Goal: Download file/media

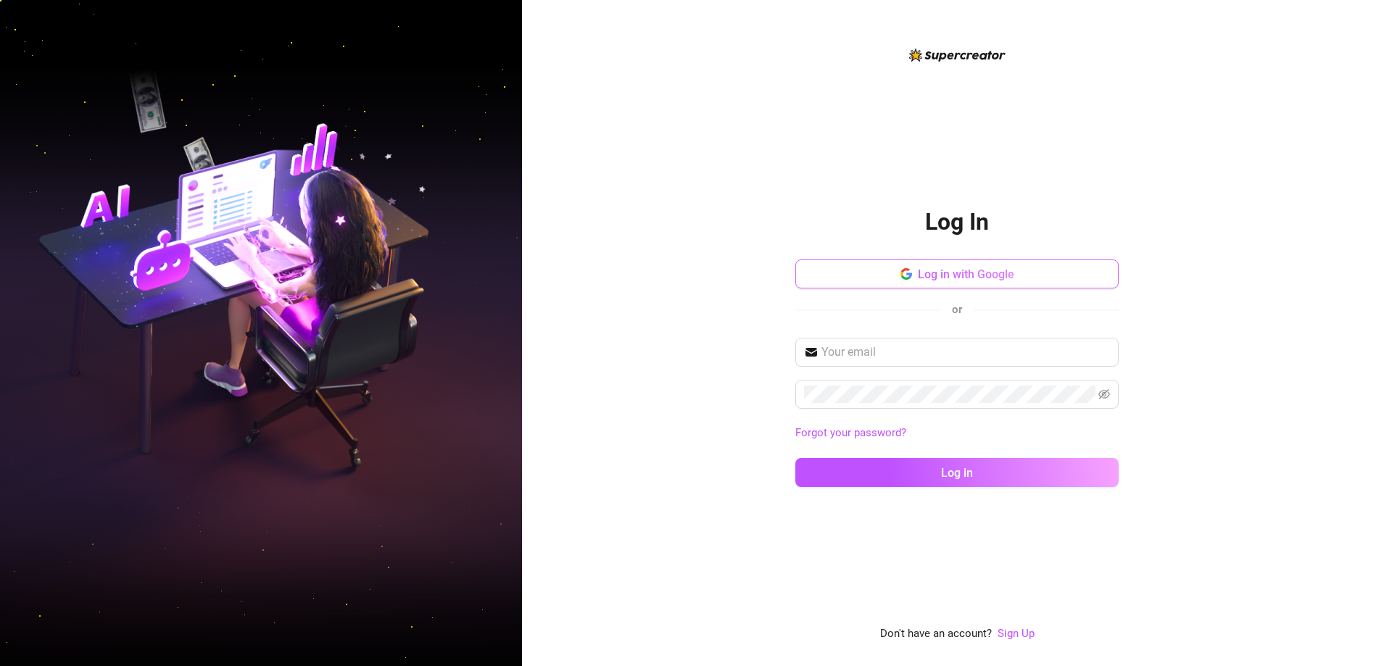
click at [940, 281] on button "Log in with Google" at bounding box center [956, 274] width 323 height 29
click at [1082, 184] on div "Log In Log in with Google or Forgot your password? Log in Don't have an account…" at bounding box center [956, 344] width 323 height 597
click at [595, 294] on div "Log In Log in with Google or Forgot your password? Log in Don't have an account…" at bounding box center [957, 333] width 870 height 666
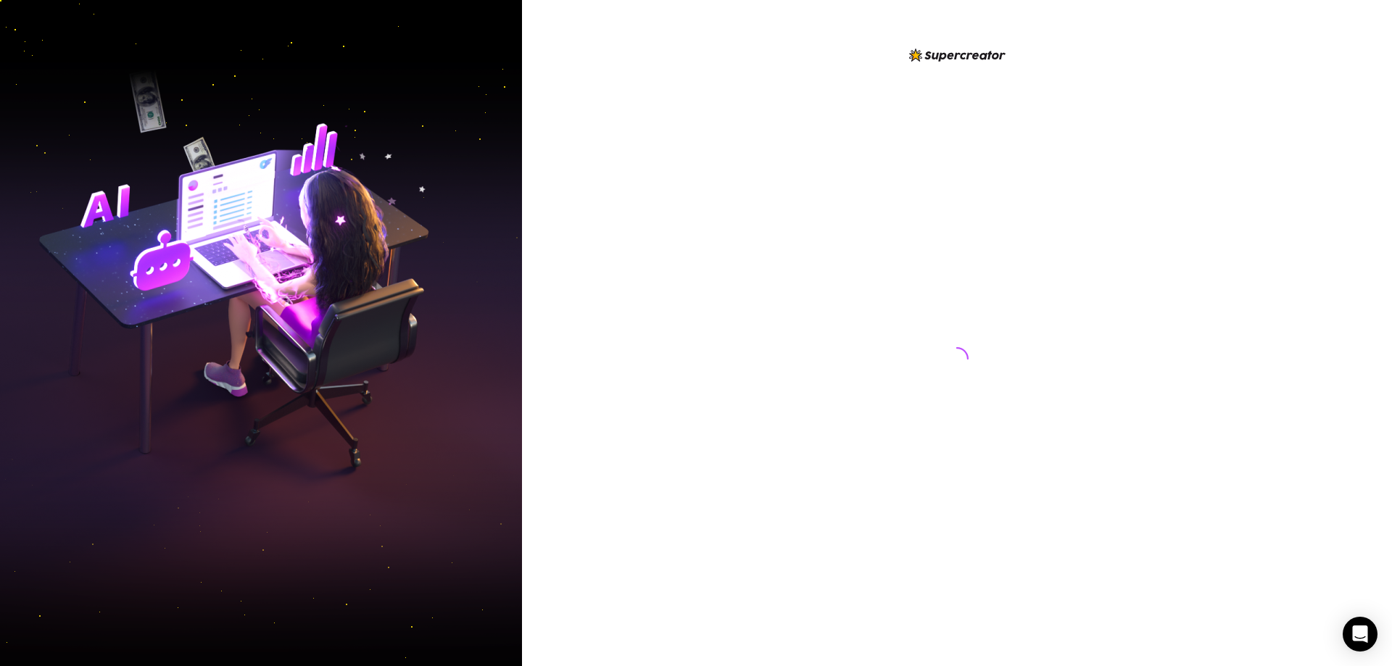
click at [676, 196] on div at bounding box center [957, 333] width 870 height 666
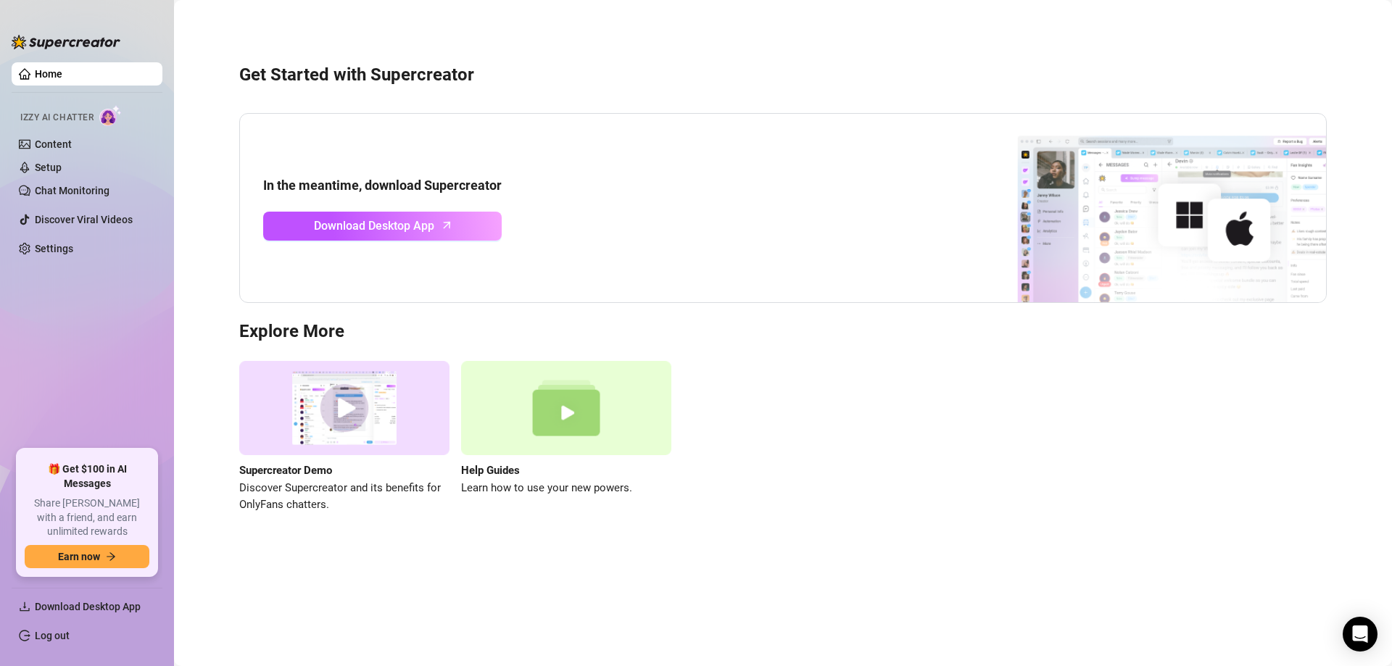
click at [151, 346] on ul "Home Izzy AI Chatter Content Setup Chat Monitoring Discover Viral Videos Settin…" at bounding box center [87, 250] width 151 height 387
click at [98, 375] on ul "Home Izzy AI Chatter Content Setup Chat Monitoring Discover Viral Videos Settin…" at bounding box center [87, 250] width 151 height 387
click at [62, 72] on link "Home" at bounding box center [49, 74] width 28 height 12
click at [346, 225] on span "Download Desktop App" at bounding box center [374, 226] width 120 height 18
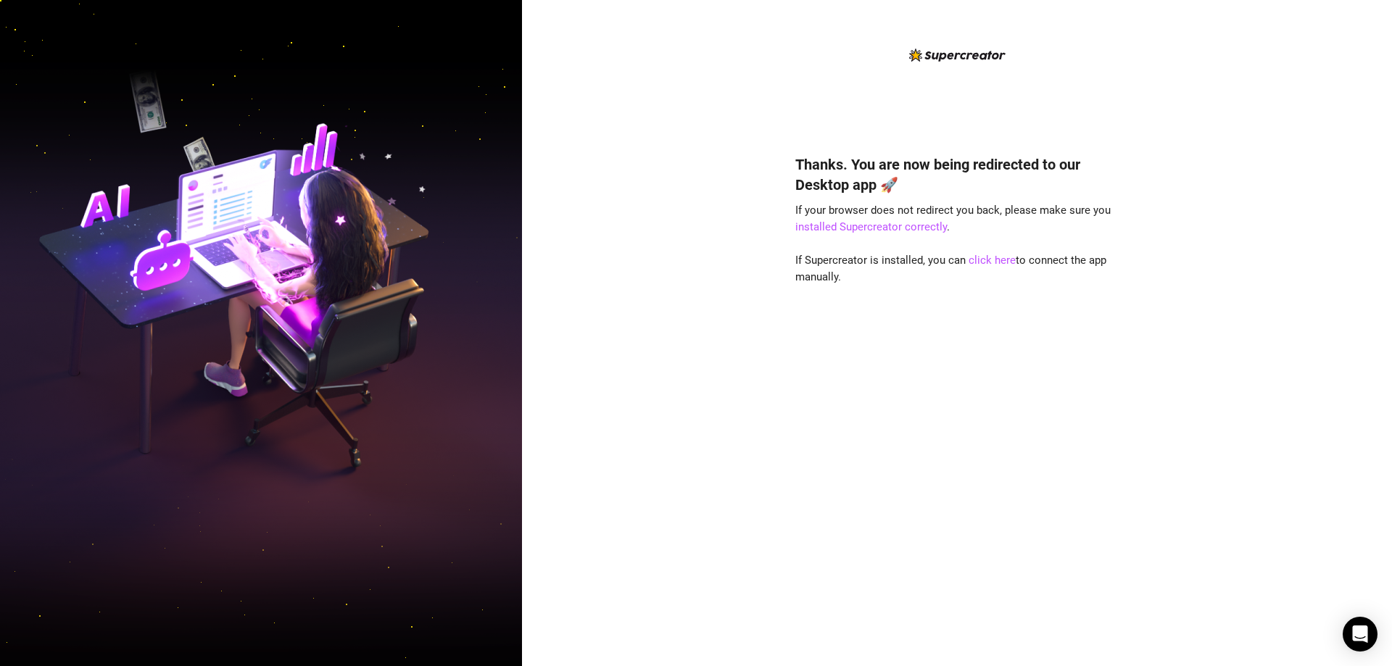
click at [676, 169] on div "Thanks. You are now being redirected to our Desktop app 🚀 If your browser does …" at bounding box center [957, 333] width 870 height 666
click at [606, 243] on div "Thanks. You are now being redirected to our Desktop app 🚀 If your browser does …" at bounding box center [957, 333] width 870 height 666
